Goal: Manage account settings

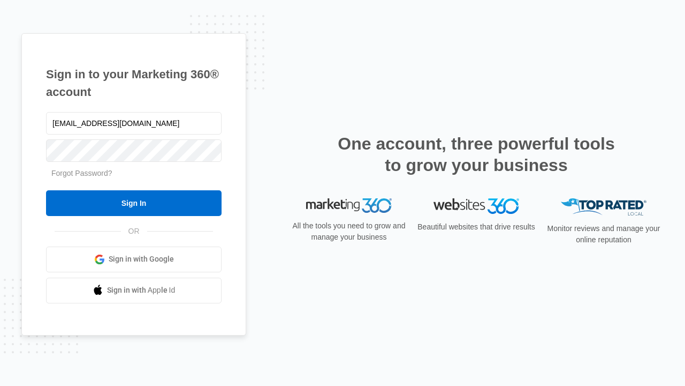
type input "dankie614@gmail.com"
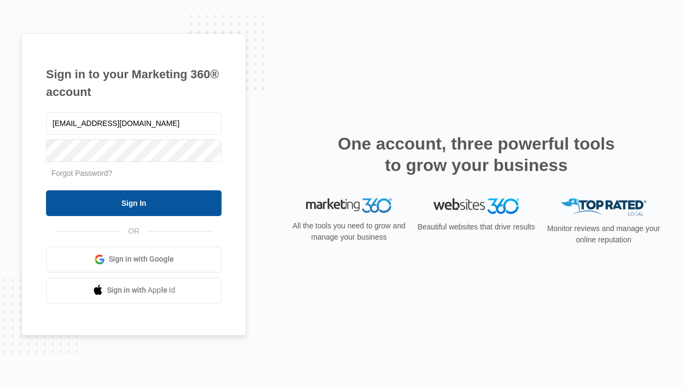
click at [134, 202] on input "Sign In" at bounding box center [134, 203] width 176 height 26
